Goal: Information Seeking & Learning: Learn about a topic

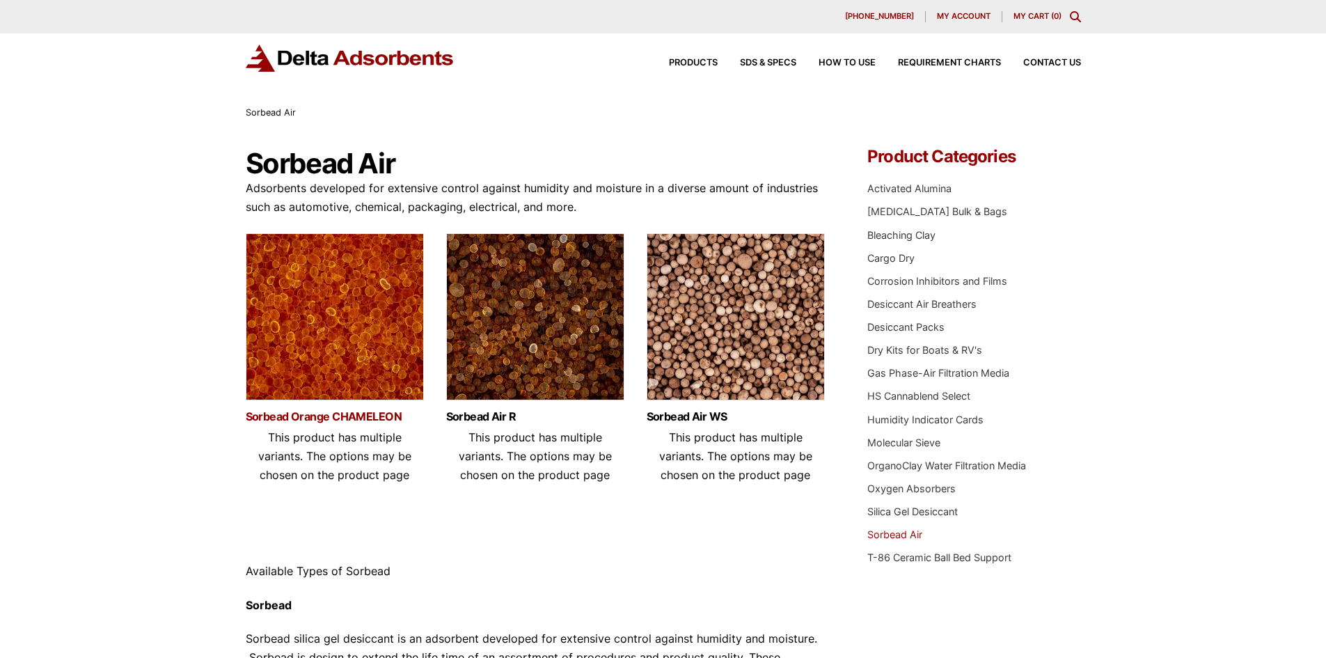
scroll to position [70, 0]
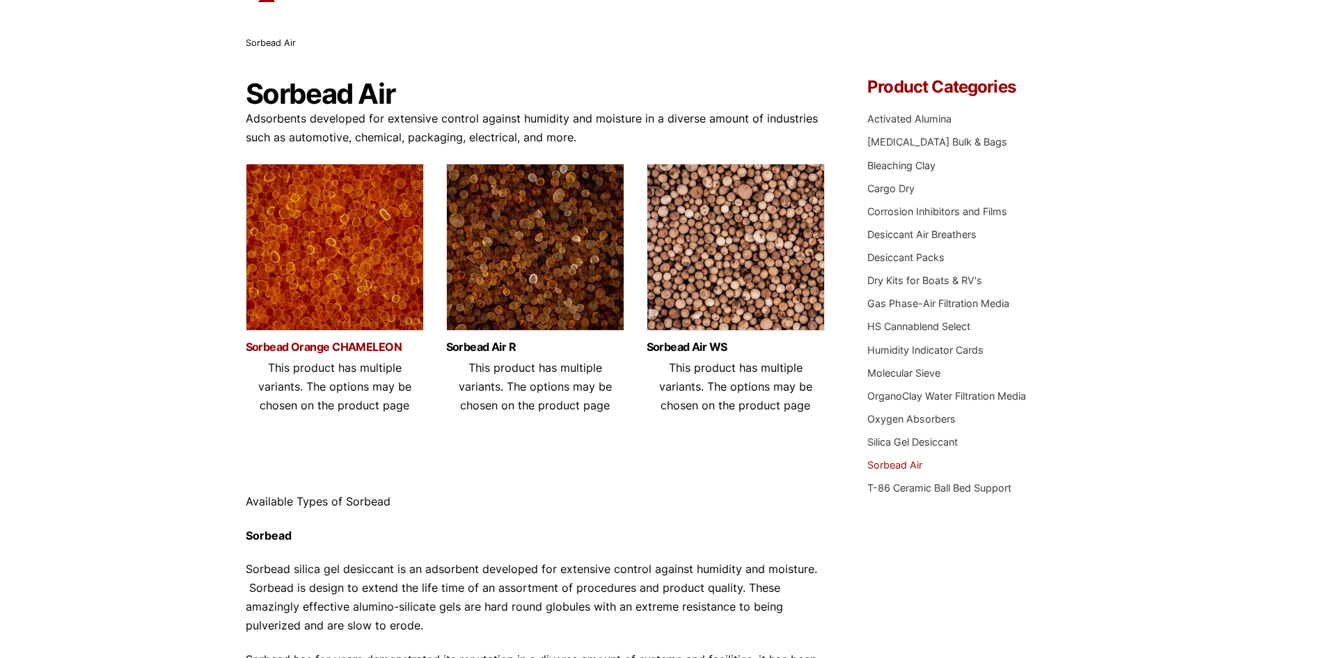
click at [333, 353] on link "Sorbead Orange CHAMELEON" at bounding box center [335, 347] width 178 height 12
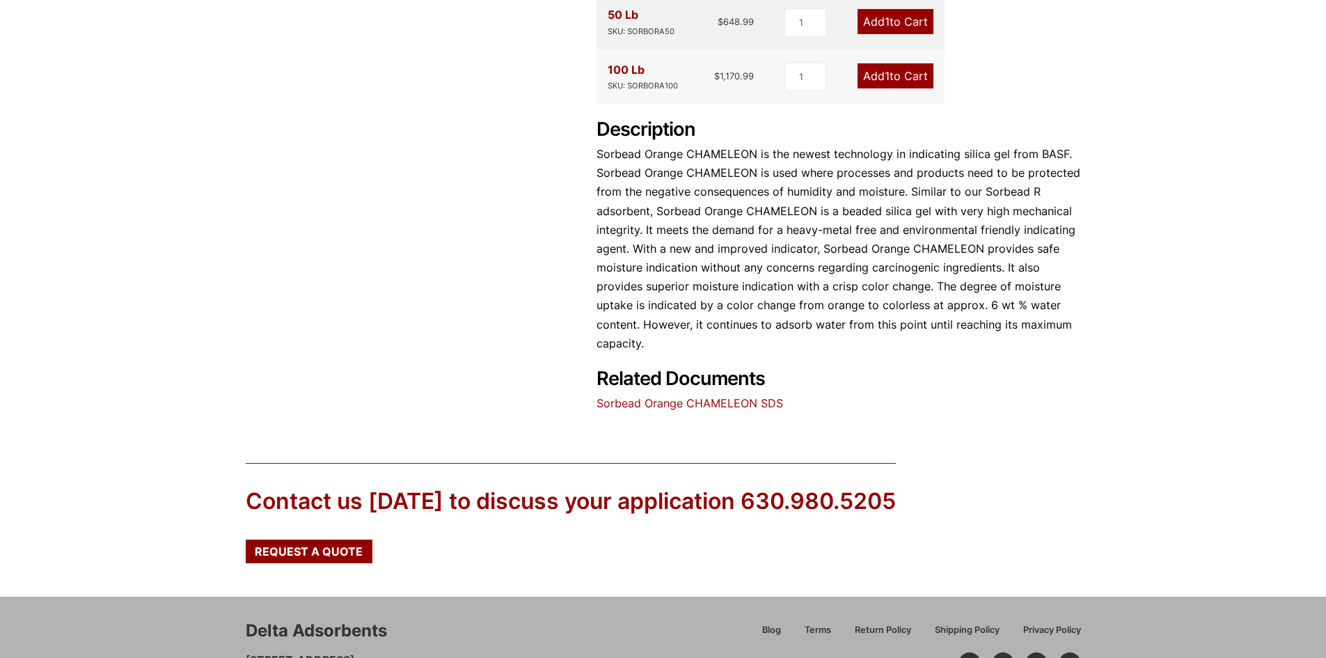
scroll to position [418, 0]
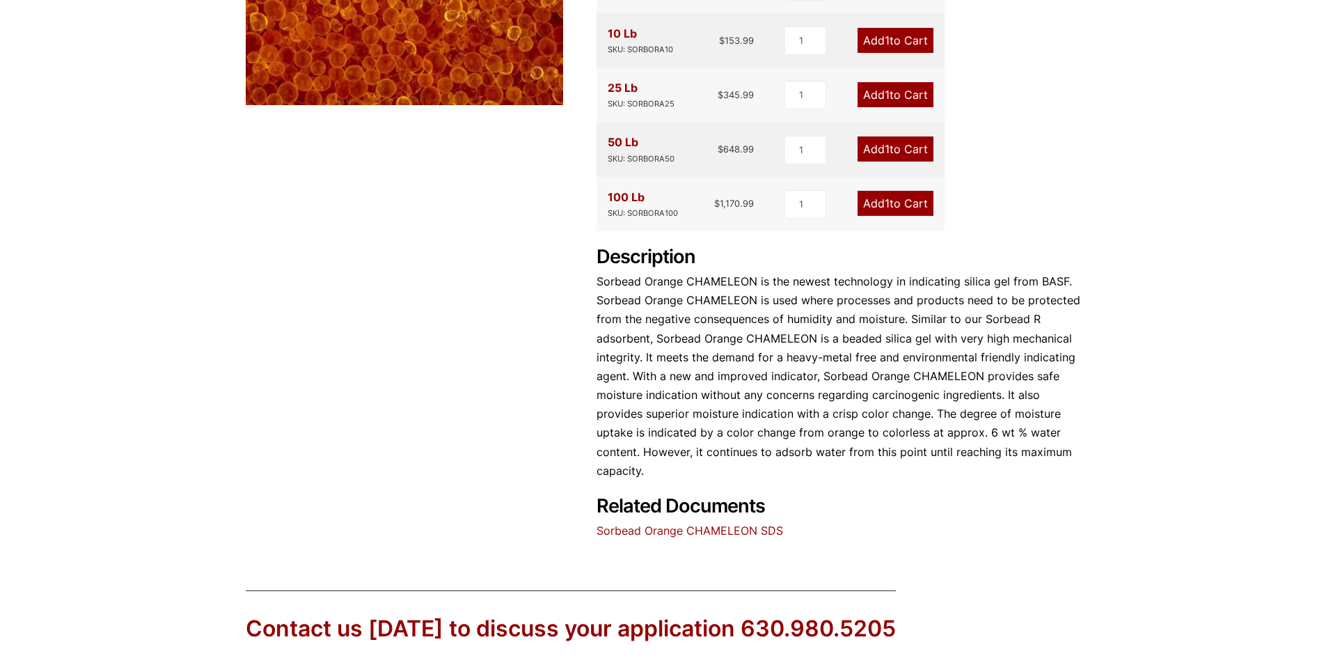
click at [663, 528] on link "Sorbead Orange CHAMELEON SDS" at bounding box center [689, 530] width 187 height 14
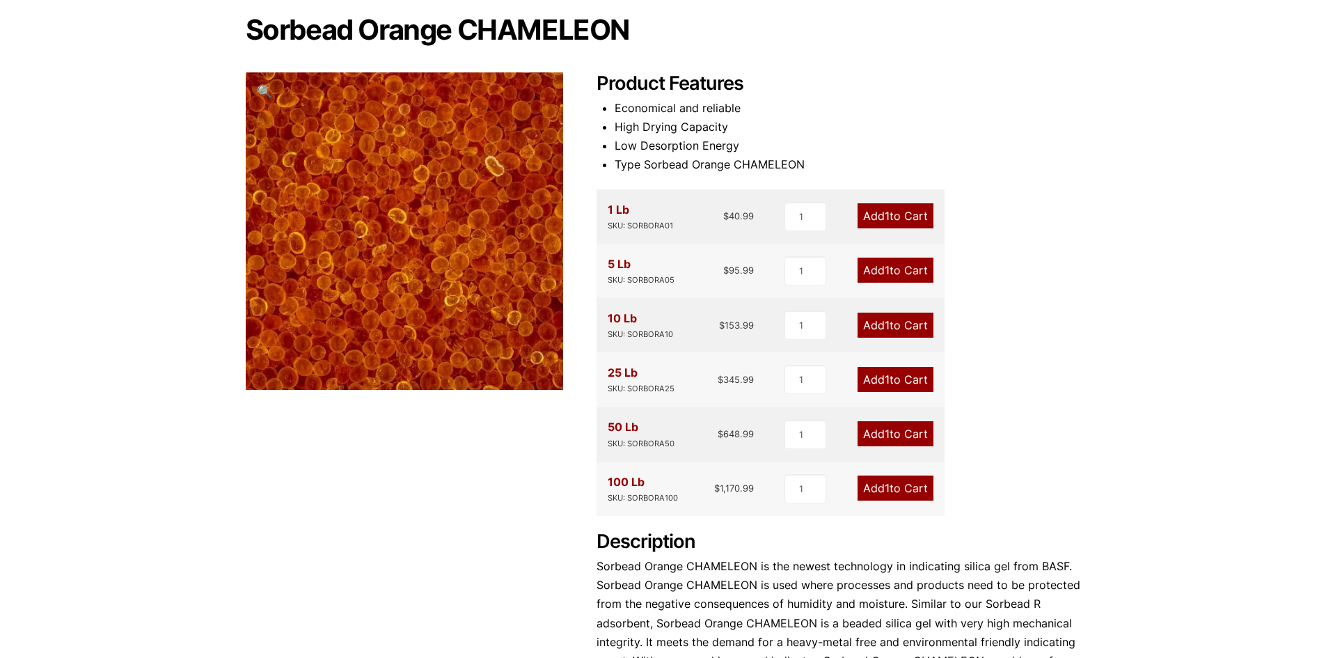
scroll to position [358, 0]
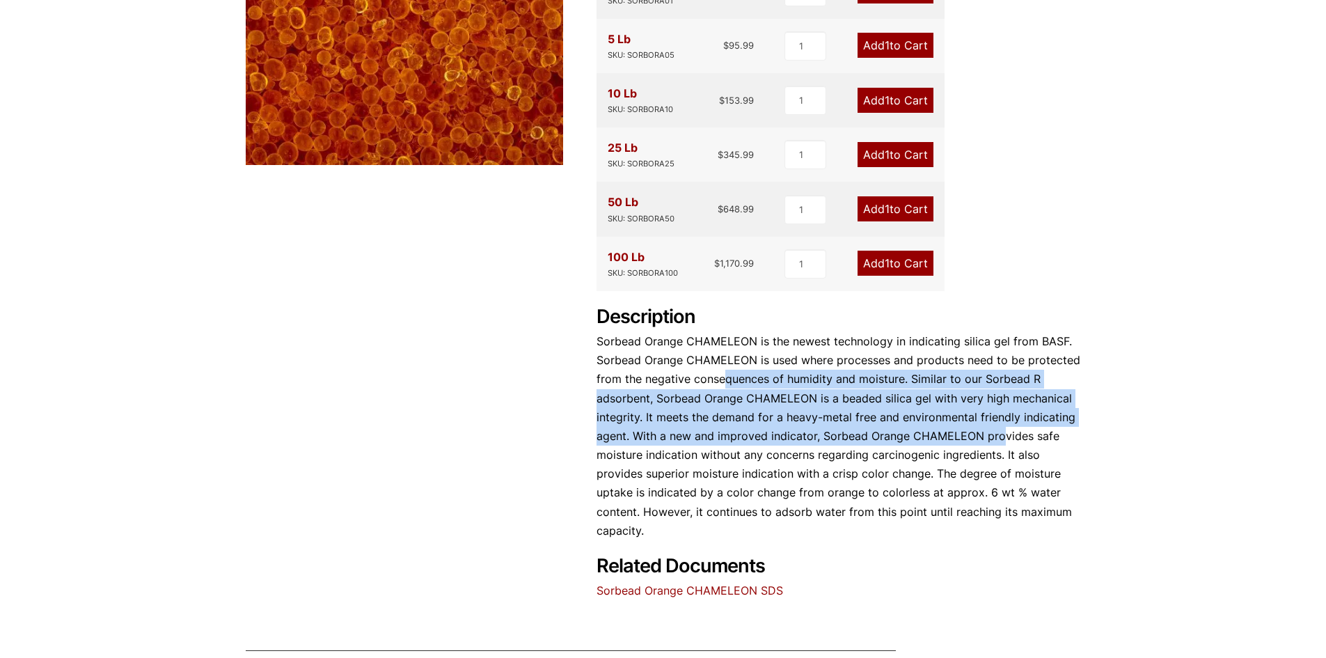
drag, startPoint x: 724, startPoint y: 388, endPoint x: 1022, endPoint y: 427, distance: 301.0
click at [1022, 427] on p "Sorbead Orange CHAMELEON is the newest technology in indicating silica gel from…" at bounding box center [838, 436] width 484 height 208
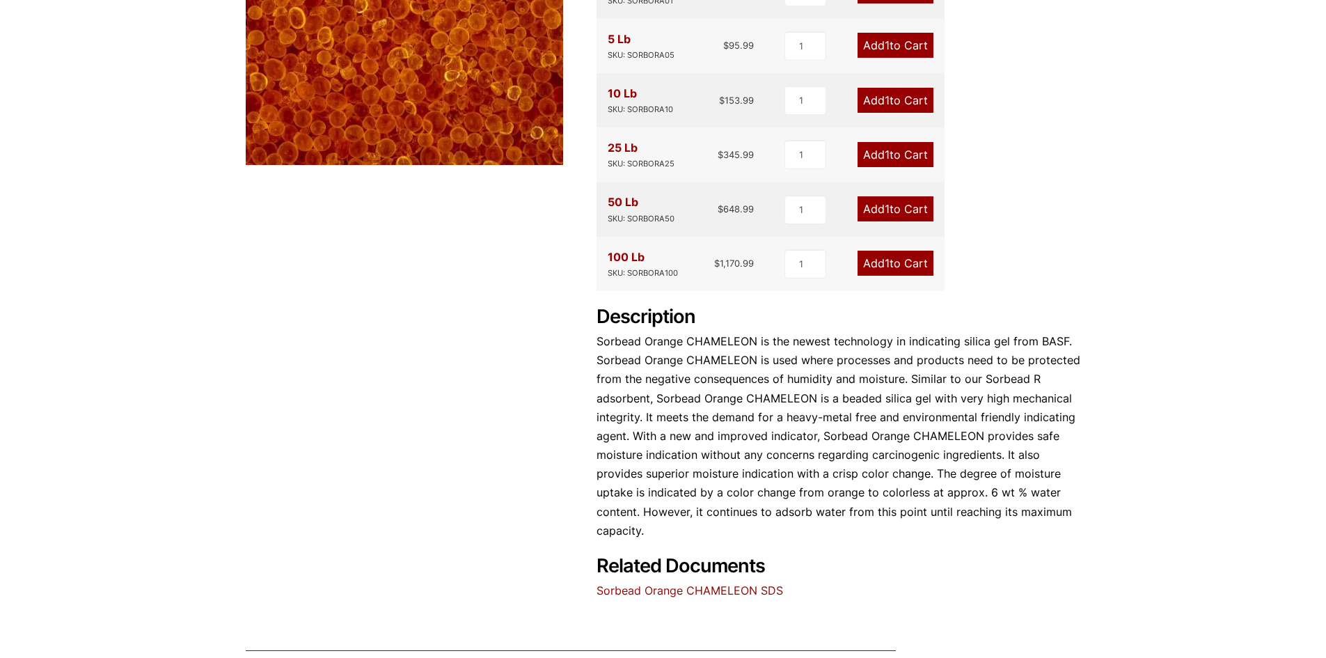
click at [811, 458] on p "Sorbead Orange CHAMELEON is the newest technology in indicating silica gel from…" at bounding box center [838, 436] width 484 height 208
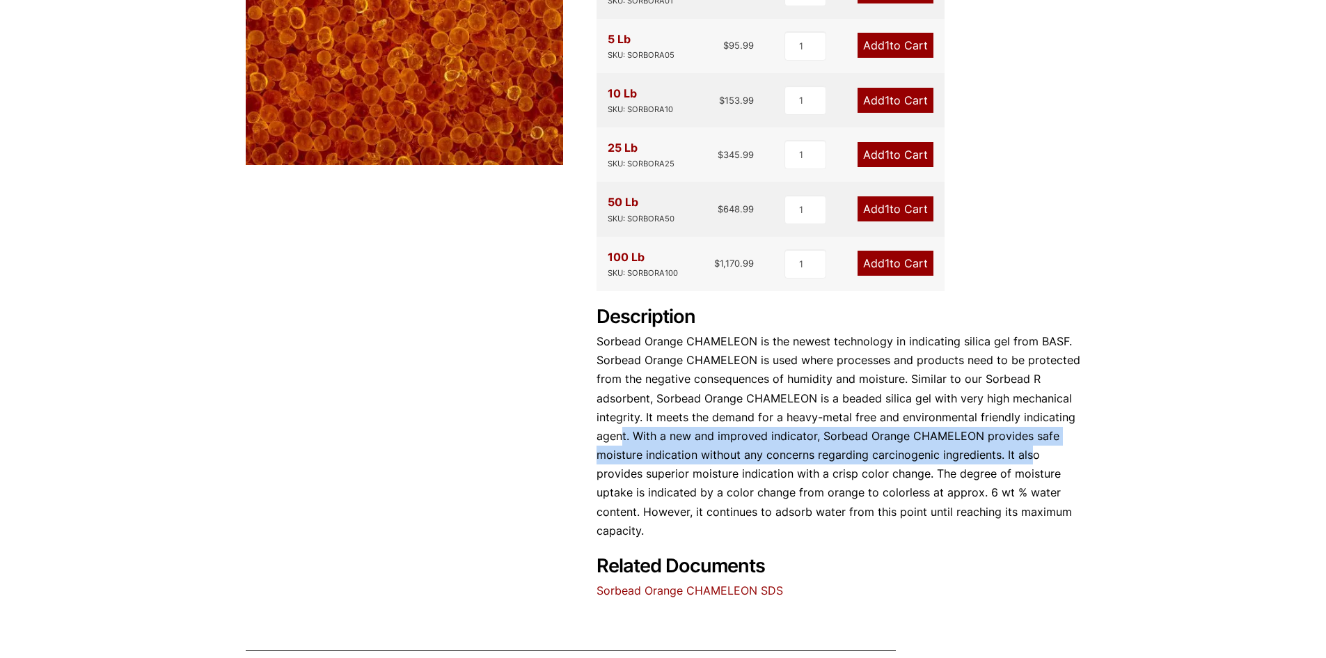
drag, startPoint x: 622, startPoint y: 441, endPoint x: 1021, endPoint y: 457, distance: 399.1
click at [1030, 454] on p "Sorbead Orange CHAMELEON is the newest technology in indicating silica gel from…" at bounding box center [838, 436] width 484 height 208
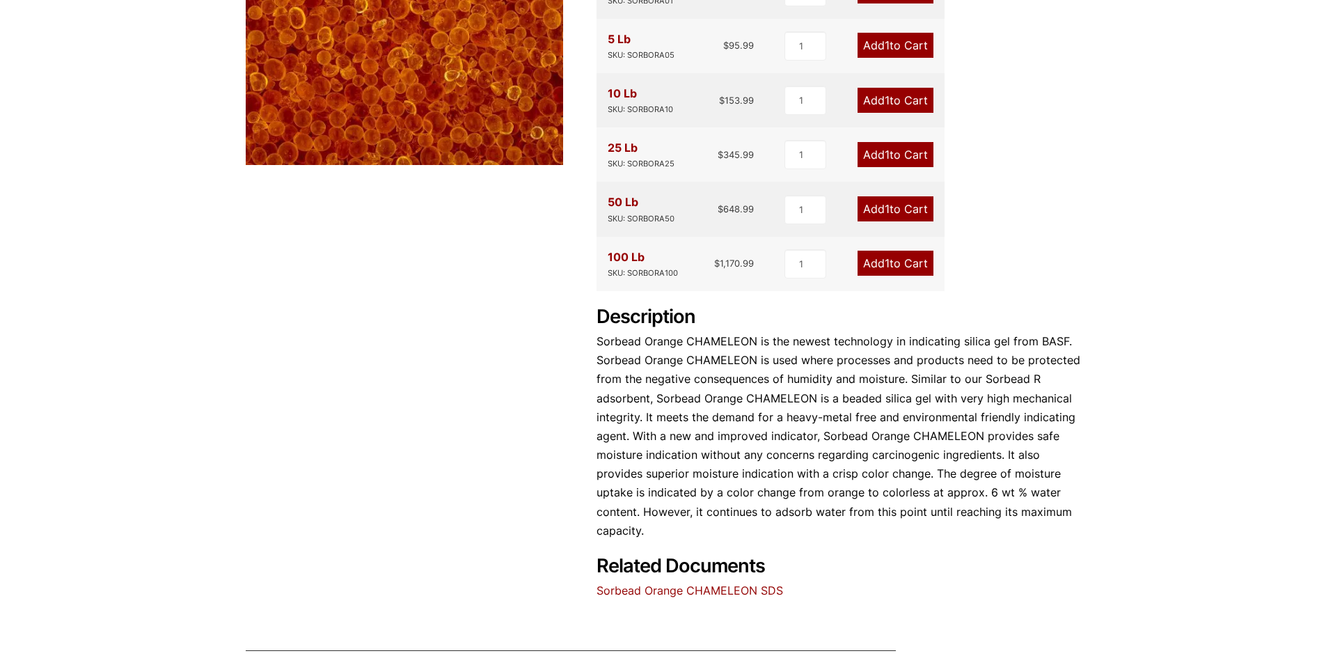
click at [795, 477] on p "Sorbead Orange CHAMELEON is the newest technology in indicating silica gel from…" at bounding box center [838, 436] width 484 height 208
drag, startPoint x: 612, startPoint y: 473, endPoint x: 897, endPoint y: 469, distance: 285.4
click at [897, 469] on p "Sorbead Orange CHAMELEON is the newest technology in indicating silica gel from…" at bounding box center [838, 436] width 484 height 208
click at [738, 521] on p "Sorbead Orange CHAMELEON is the newest technology in indicating silica gel from…" at bounding box center [838, 436] width 484 height 208
drag, startPoint x: 645, startPoint y: 495, endPoint x: 927, endPoint y: 487, distance: 282.0
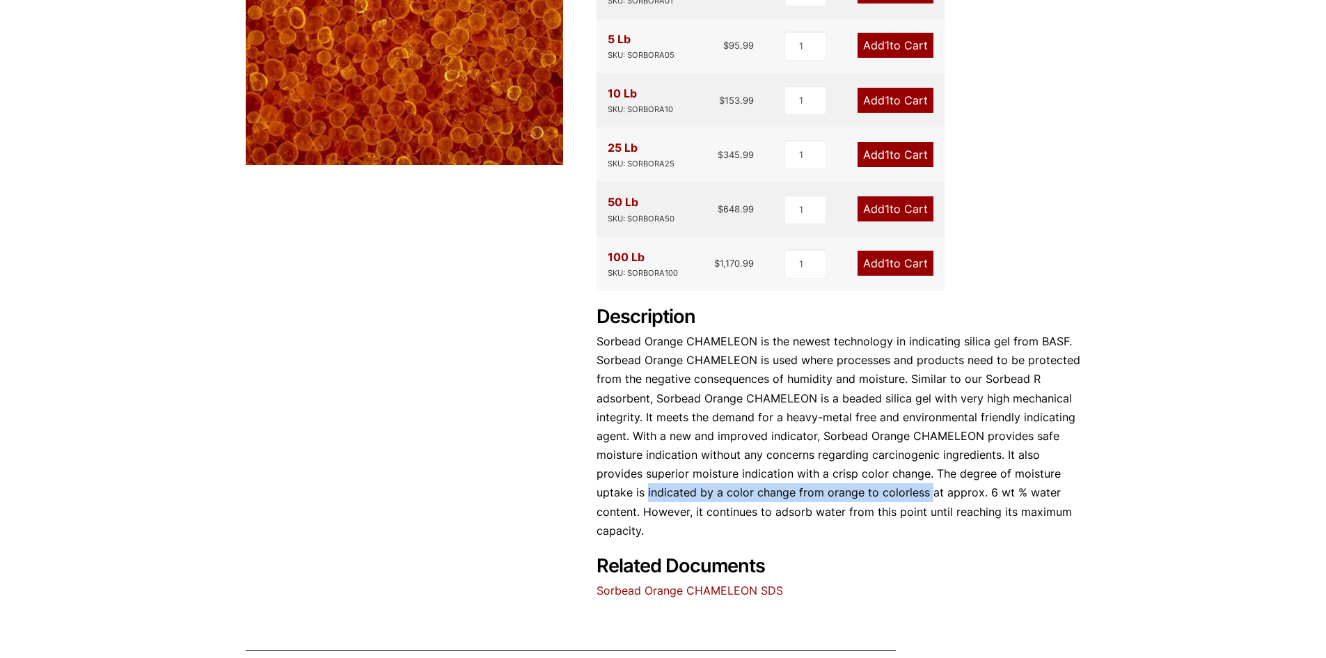
click at [927, 487] on p "Sorbead Orange CHAMELEON is the newest technology in indicating silica gel from…" at bounding box center [838, 436] width 484 height 208
click at [460, 466] on div "Sorbead Orange CHAMELEON 🔍 Product Features Economical and reliable High Drying…" at bounding box center [663, 195] width 835 height 809
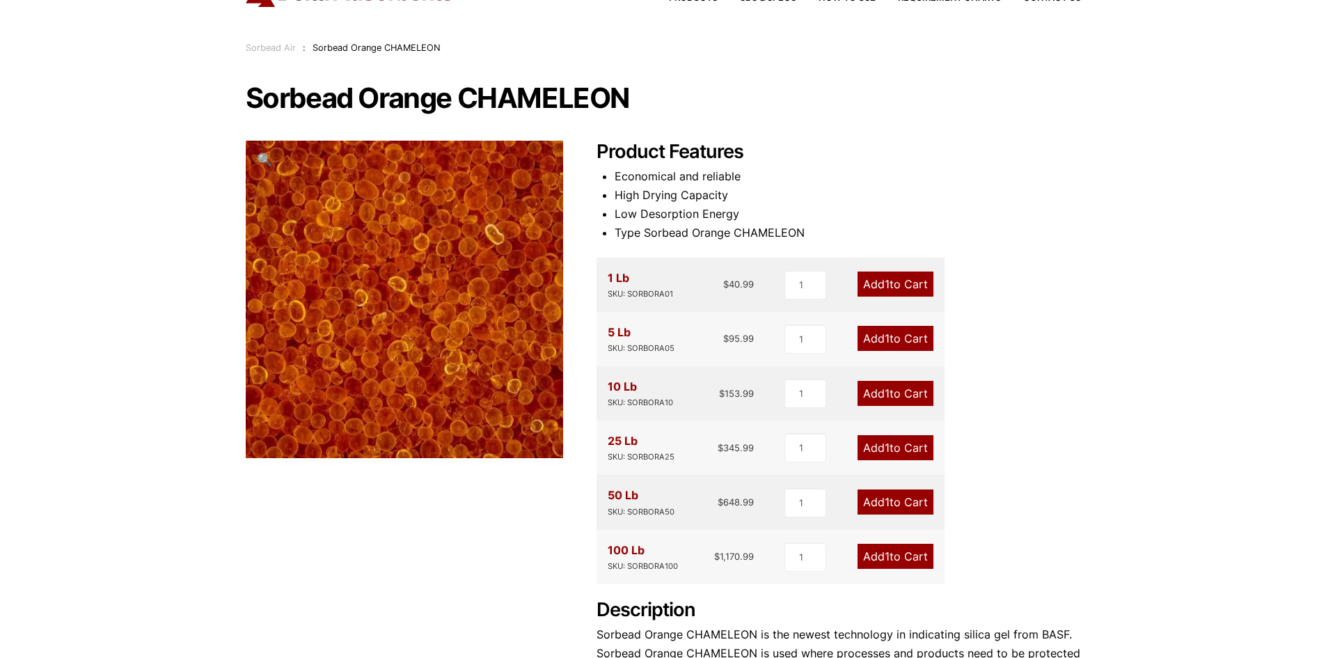
scroll to position [0, 0]
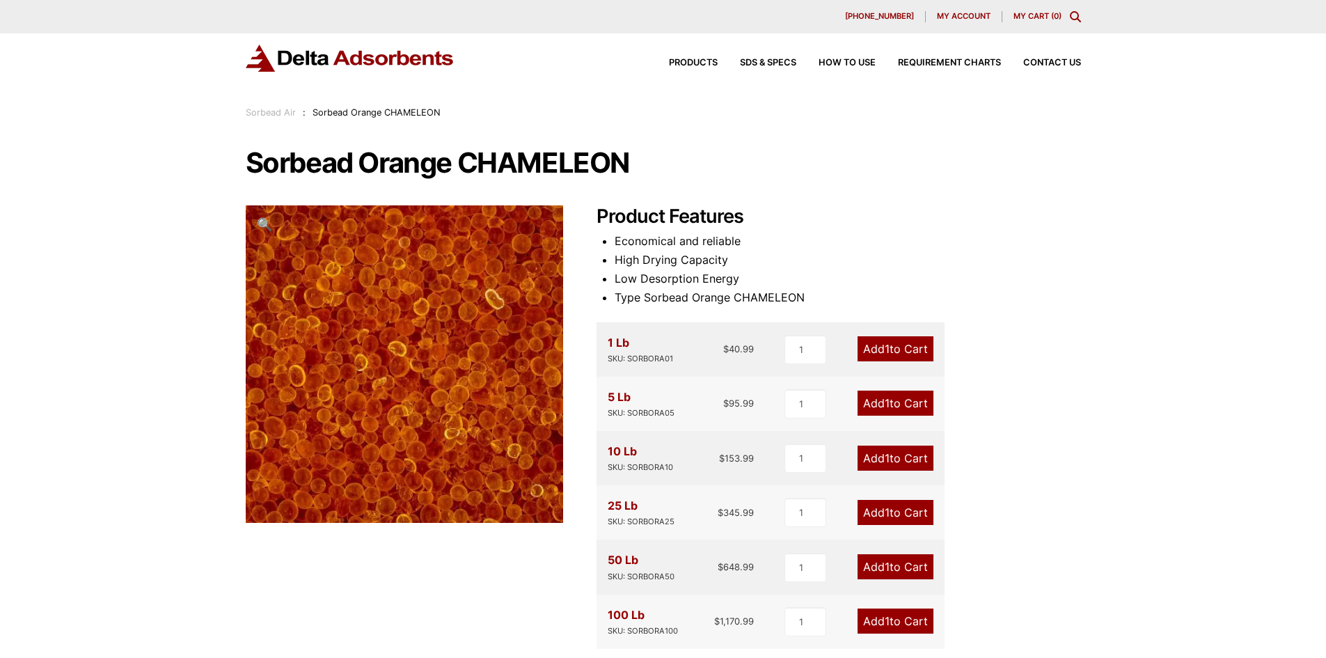
click at [620, 342] on div "1 Lb SKU: SORBORA01" at bounding box center [640, 349] width 65 height 32
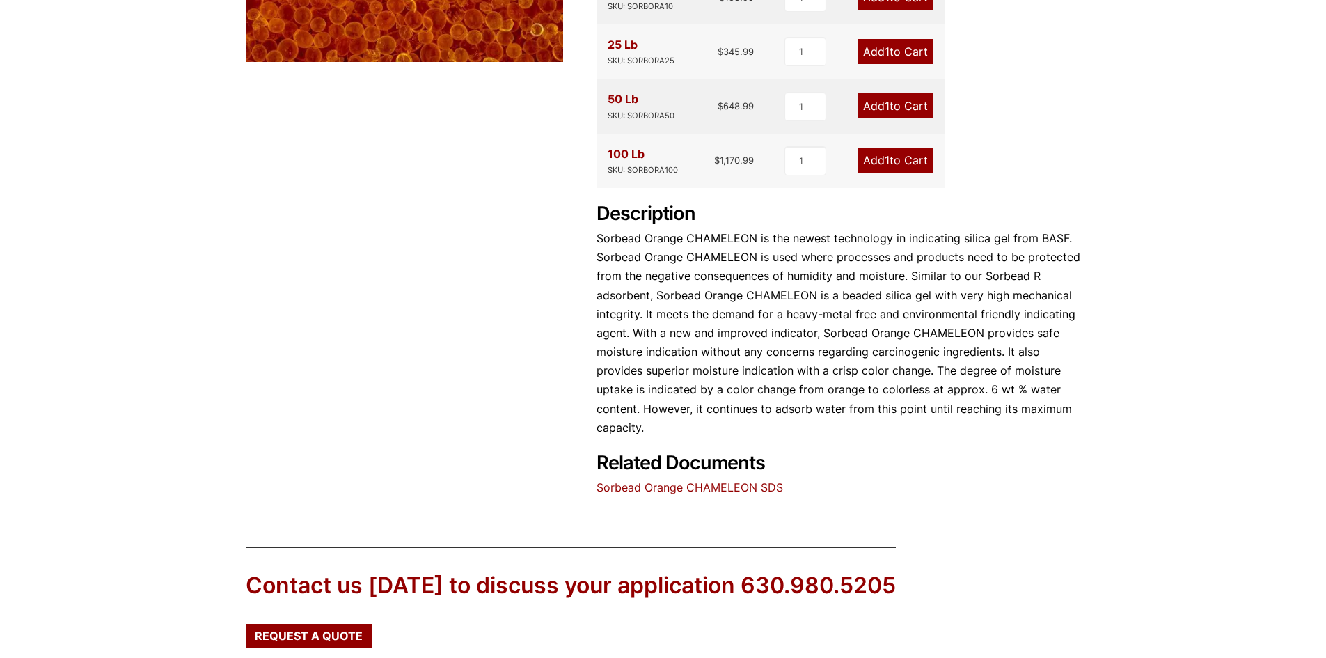
scroll to position [636, 0]
